Goal: Communication & Community: Answer question/provide support

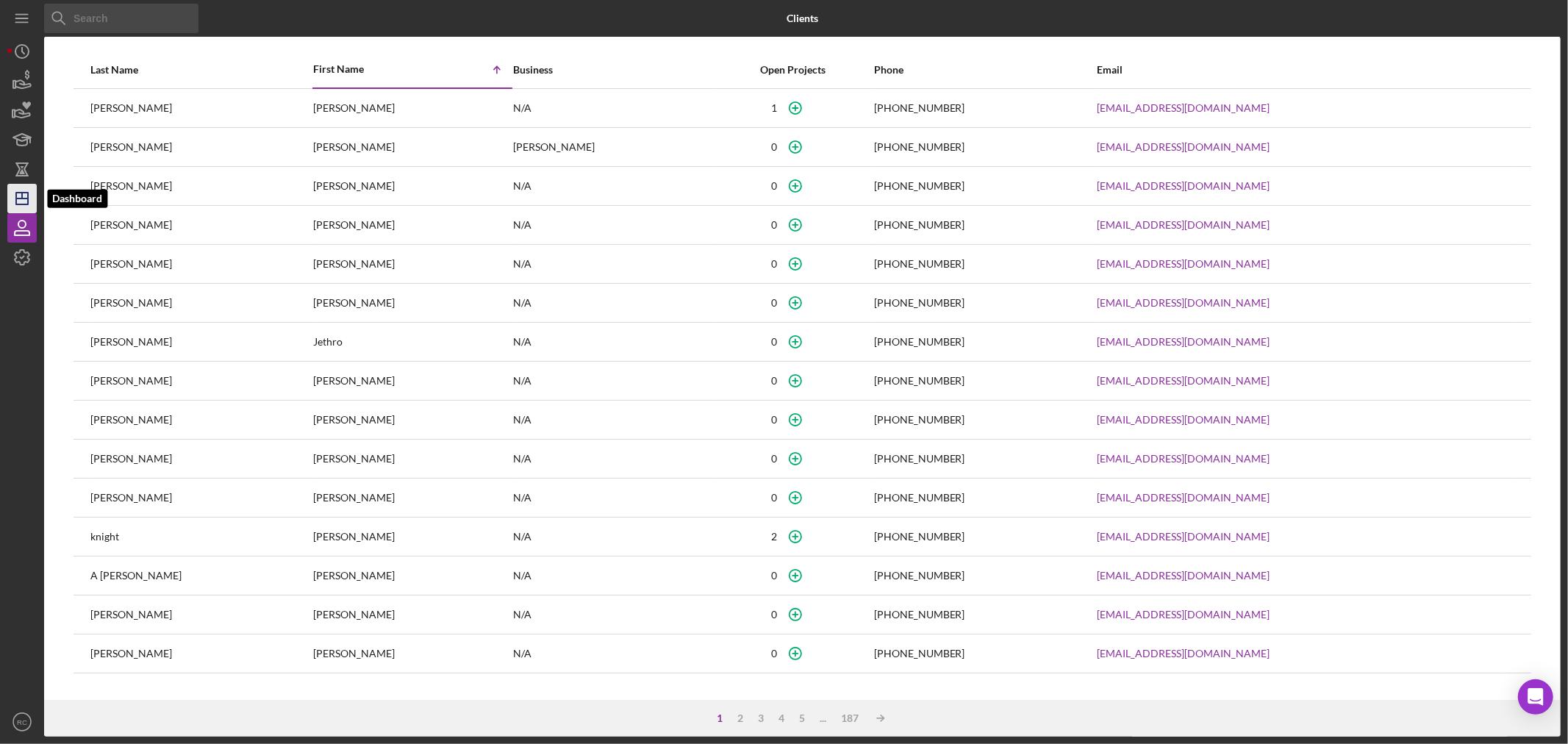
click at [17, 195] on icon "Icon/Dashboard" at bounding box center [21, 198] width 36 height 36
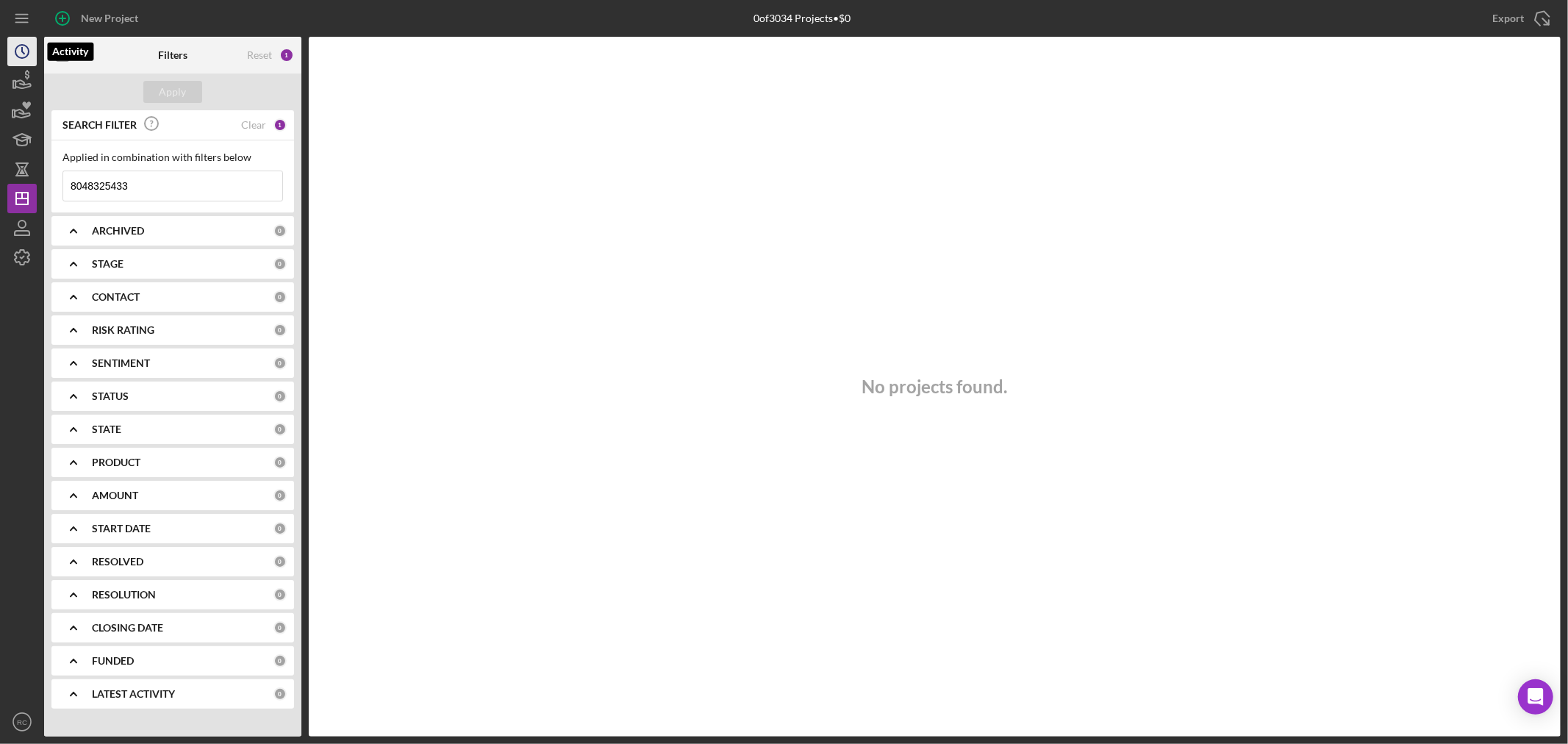
click at [13, 36] on icon "Icon/History" at bounding box center [21, 51] width 36 height 36
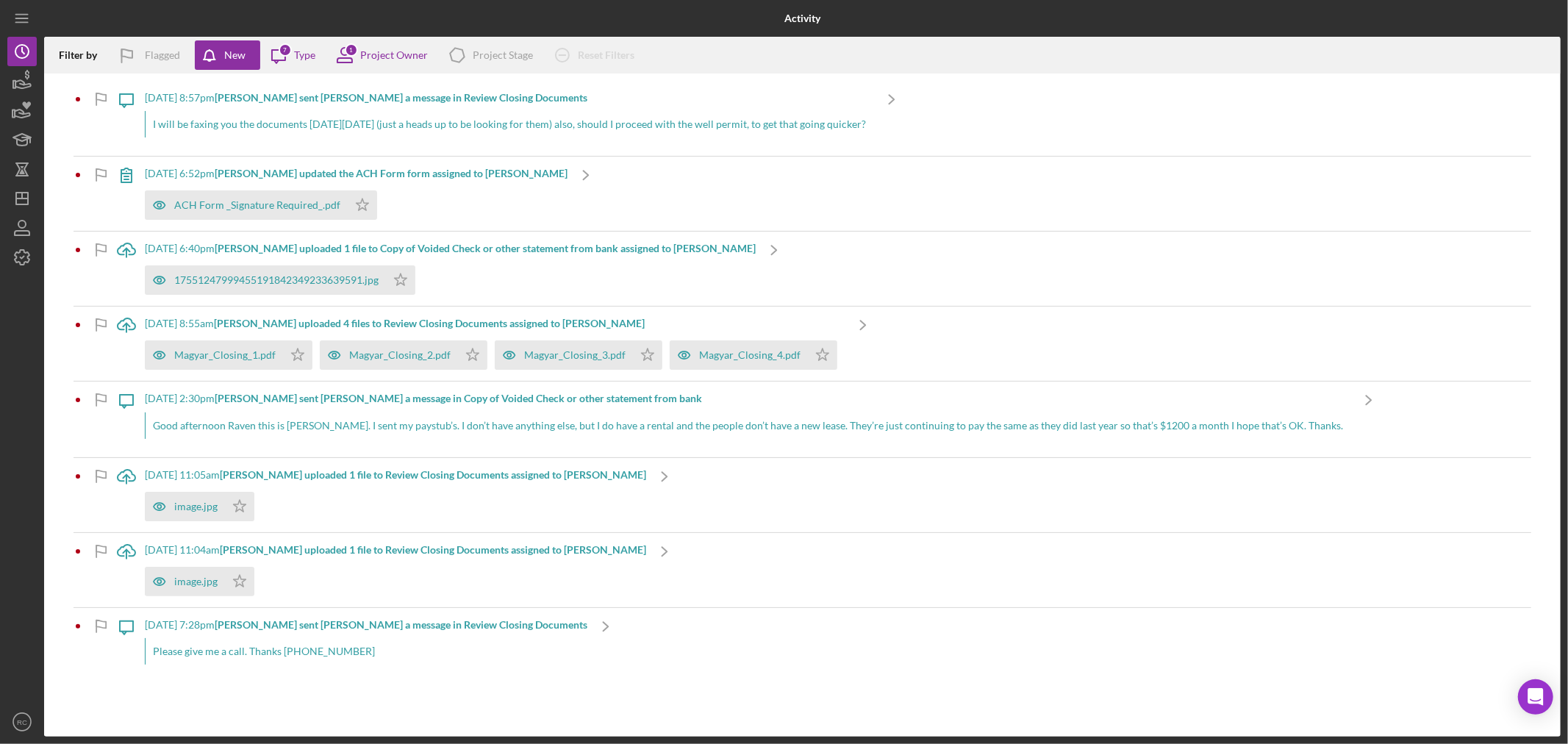
click at [297, 645] on div "Please give me a call. Thanks [PHONE_NUMBER]" at bounding box center [366, 652] width 442 height 27
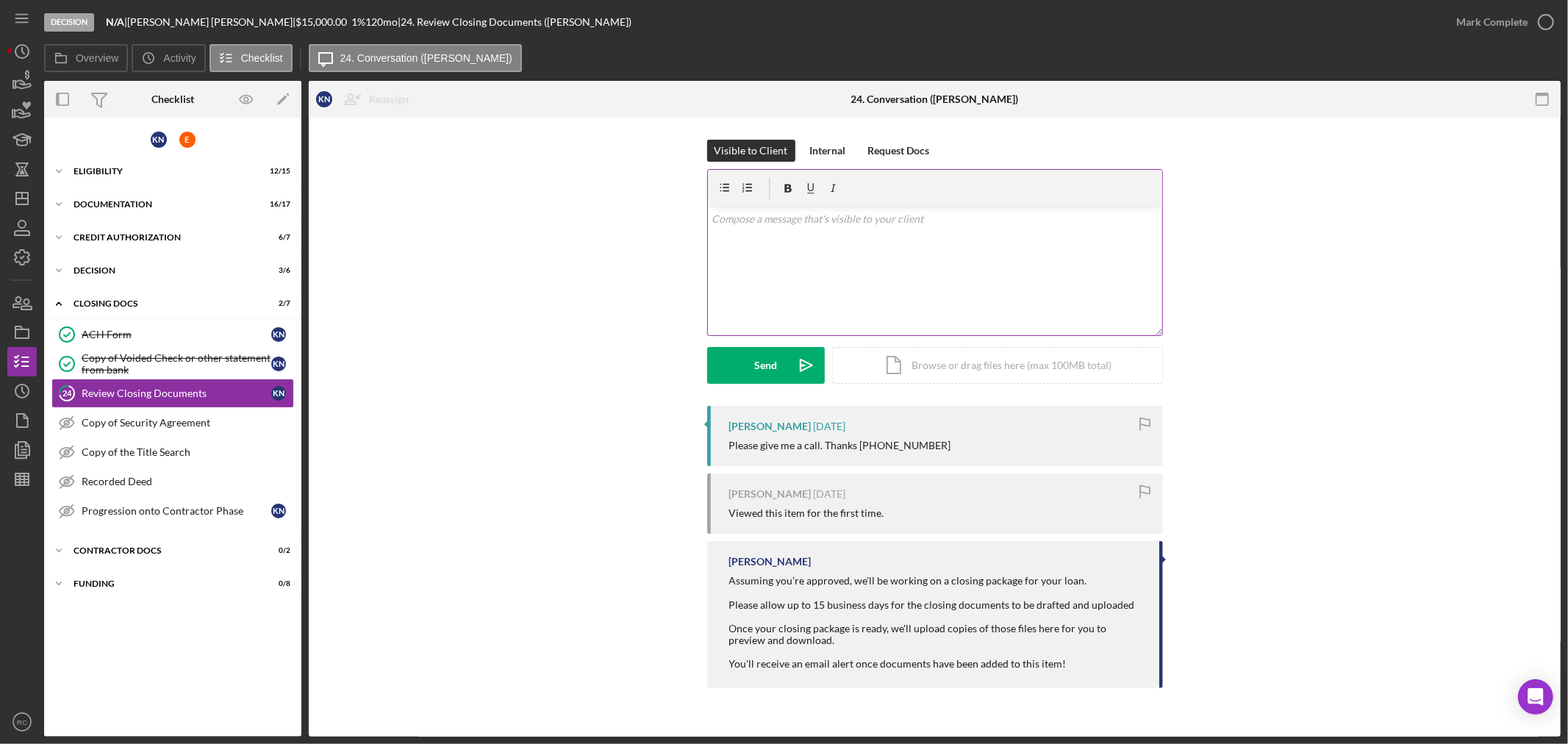
click at [899, 276] on div "v Color teal Color pink Remove color Add row above Add row below Add column bef…" at bounding box center [935, 270] width 454 height 129
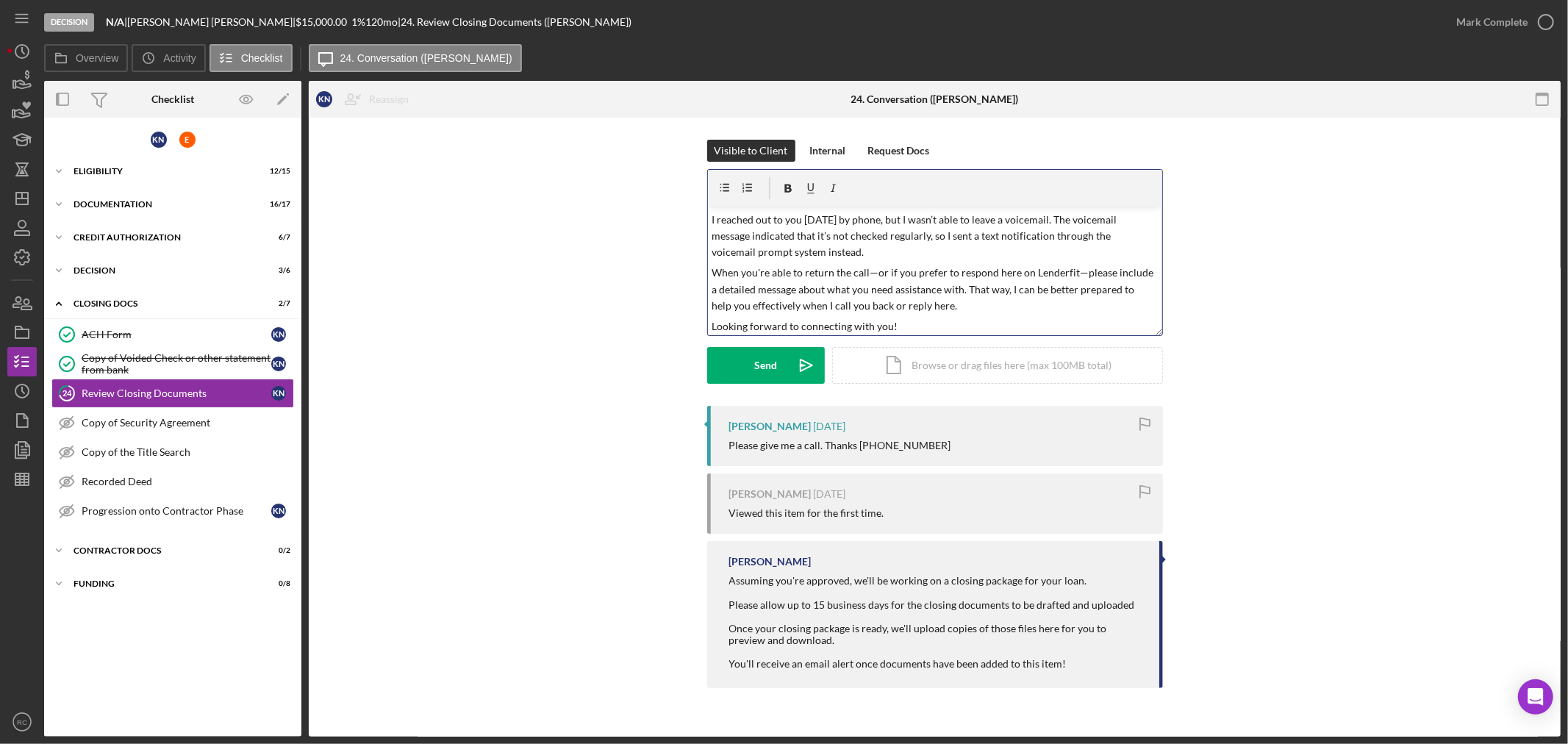
click at [878, 270] on p "When you're able to return the call—or if you prefer to respond here on Lenderf…" at bounding box center [935, 289] width 446 height 49
drag, startPoint x: 1070, startPoint y: 273, endPoint x: 1084, endPoint y: 275, distance: 14.1
click at [1071, 273] on p "When you're able to return the call or if you prefer to respond here on Lenderf…" at bounding box center [935, 289] width 446 height 49
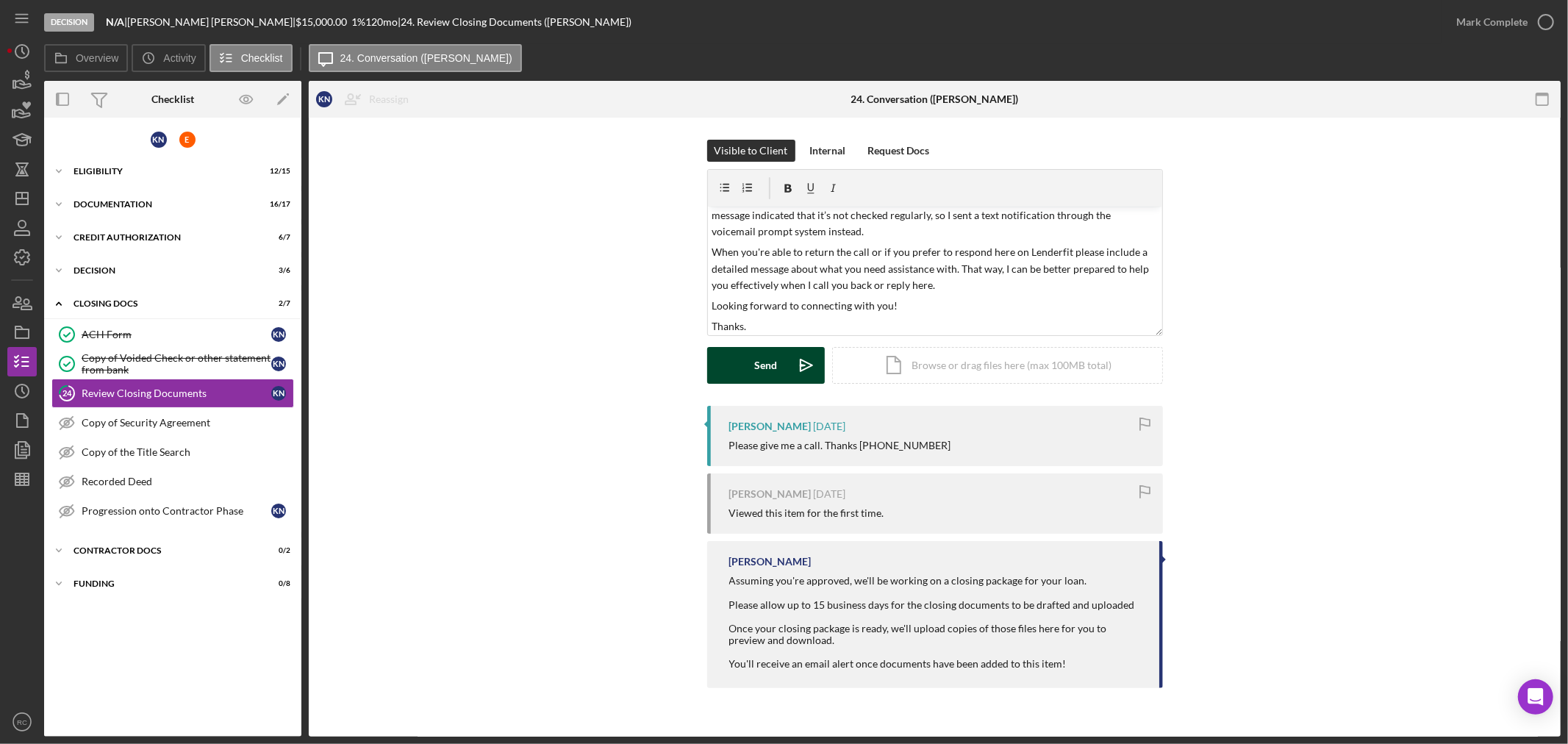
click at [768, 365] on div "Send" at bounding box center [766, 365] width 23 height 36
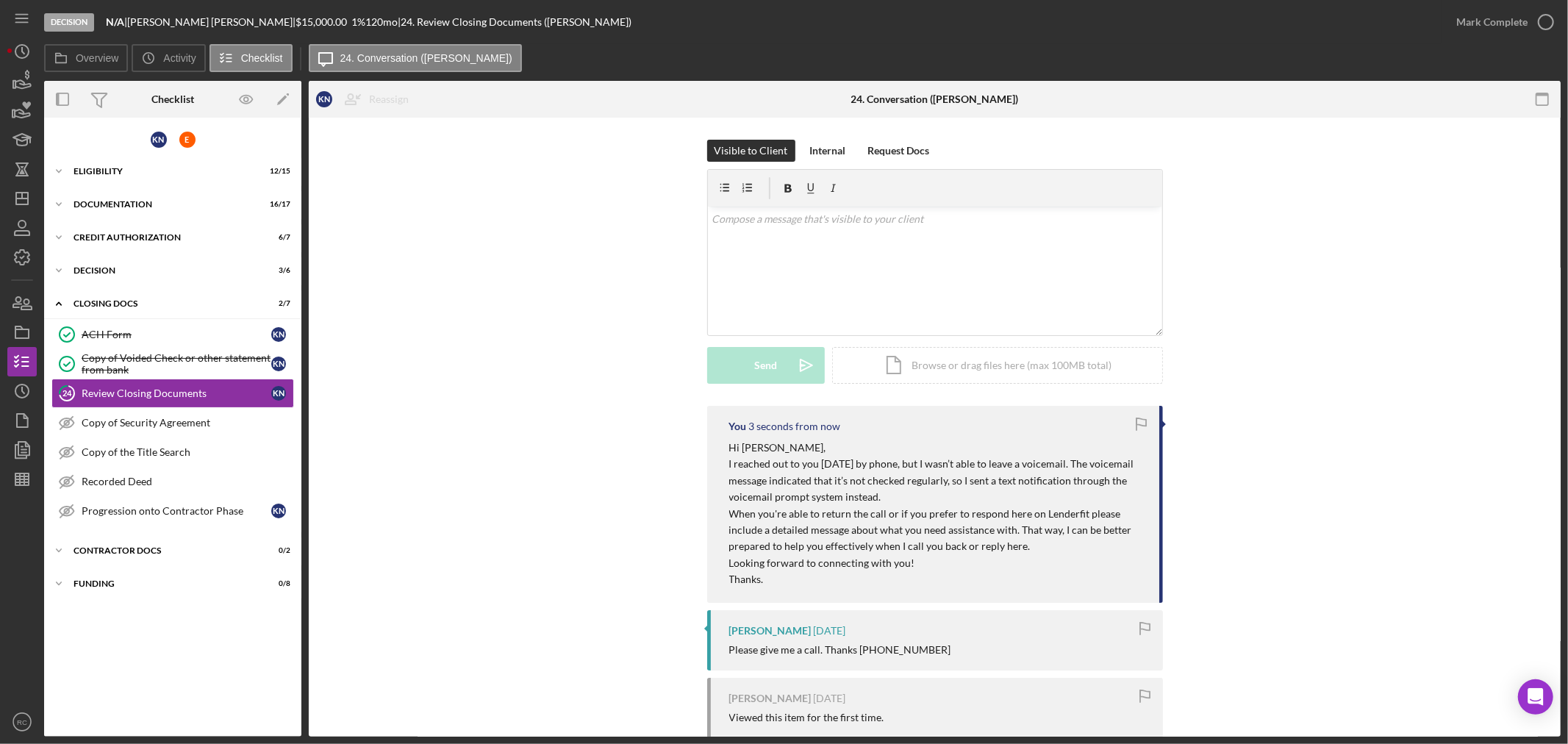
scroll to position [0, 0]
click at [12, 55] on icon "Icon/History" at bounding box center [21, 51] width 36 height 36
